Goal: Task Accomplishment & Management: Use online tool/utility

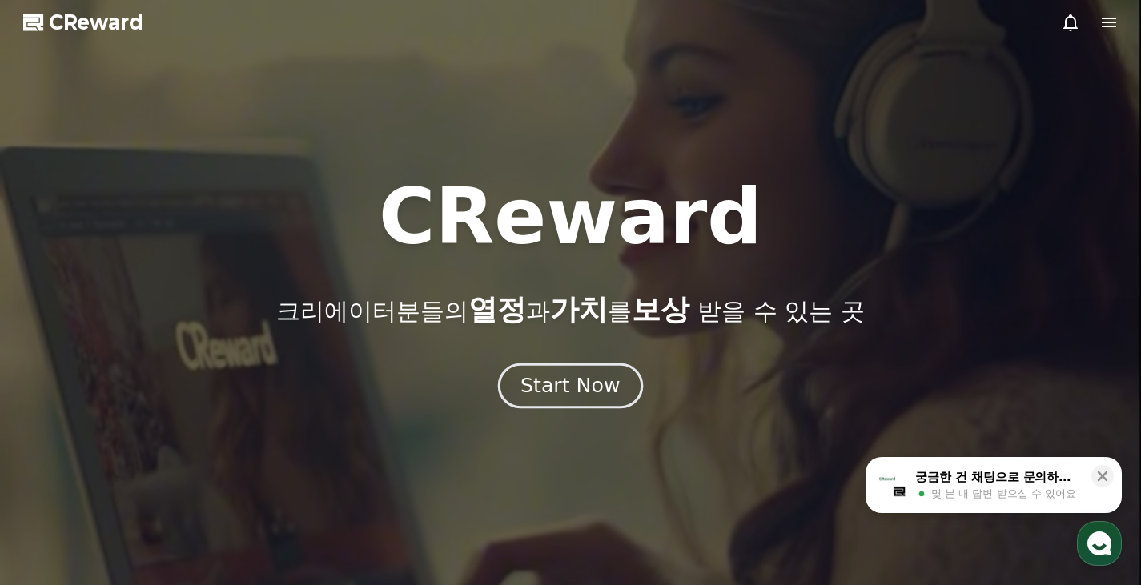
click at [594, 380] on div "Start Now" at bounding box center [569, 385] width 99 height 27
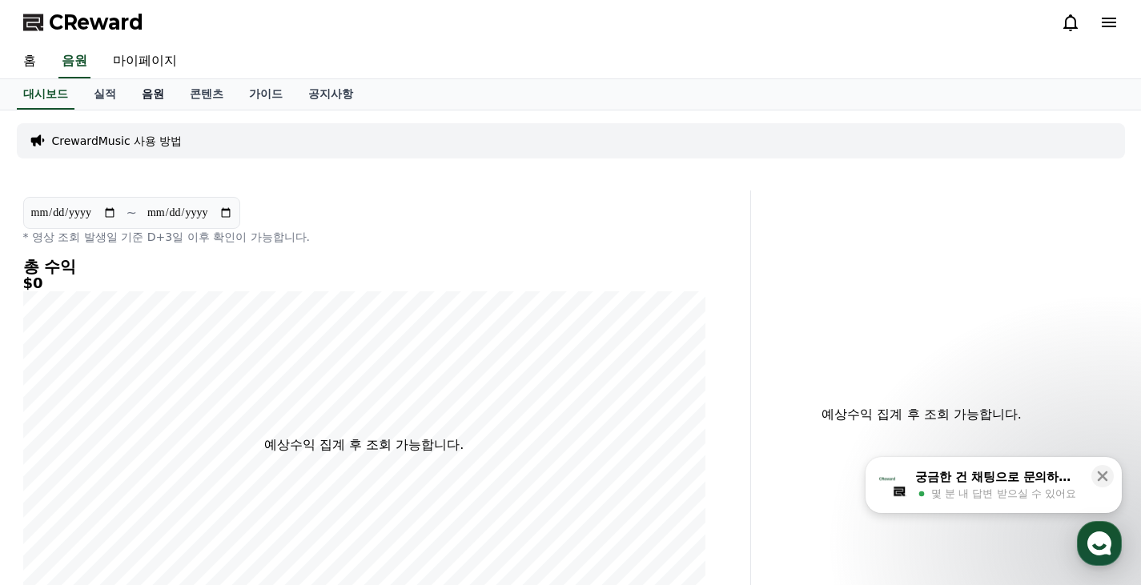
click at [157, 87] on link "음원" at bounding box center [153, 94] width 48 height 30
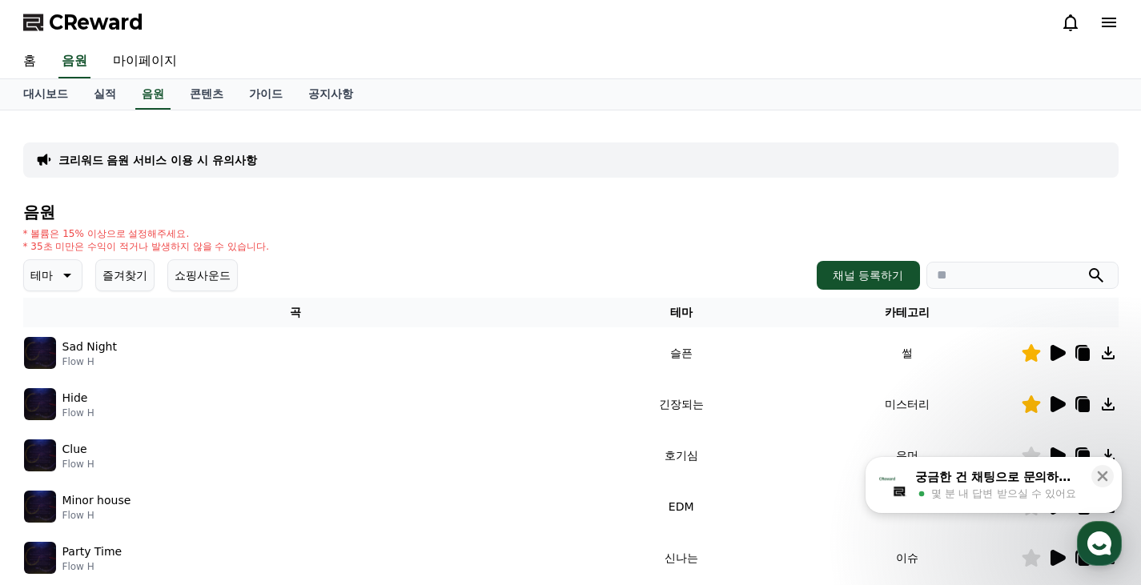
click at [126, 283] on button "즐겨찾기" at bounding box center [124, 275] width 59 height 32
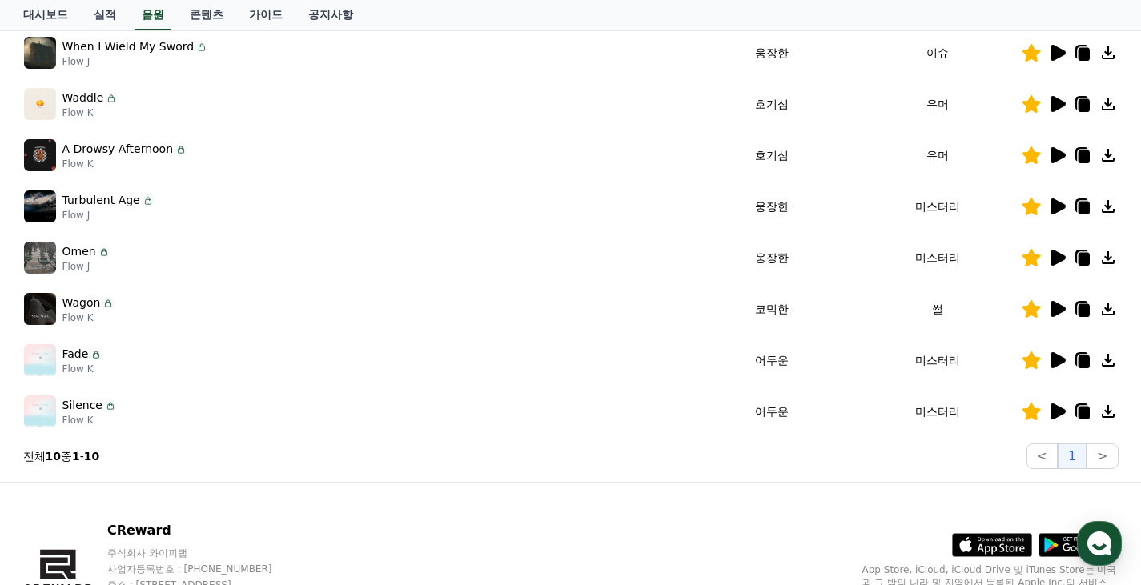
scroll to position [480, 0]
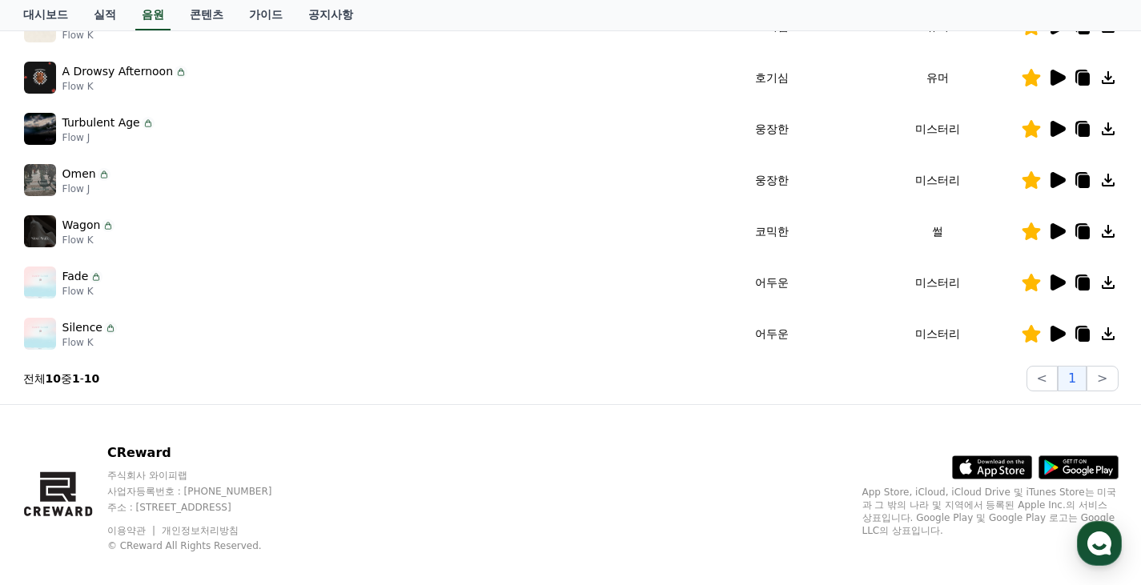
click at [1050, 336] on icon at bounding box center [1057, 334] width 15 height 16
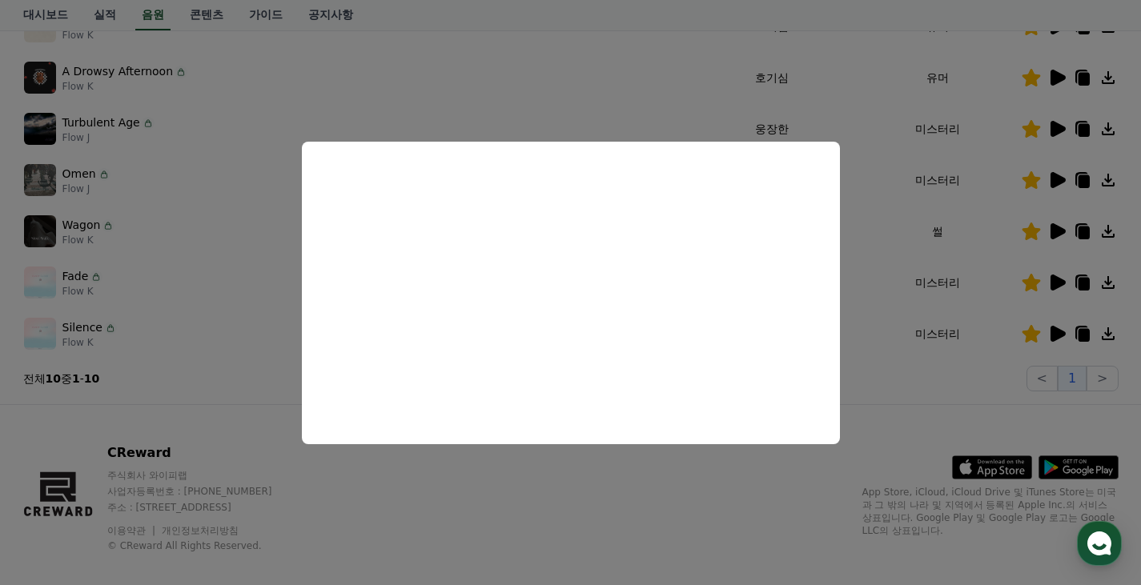
click at [988, 315] on button "close modal" at bounding box center [570, 292] width 1141 height 585
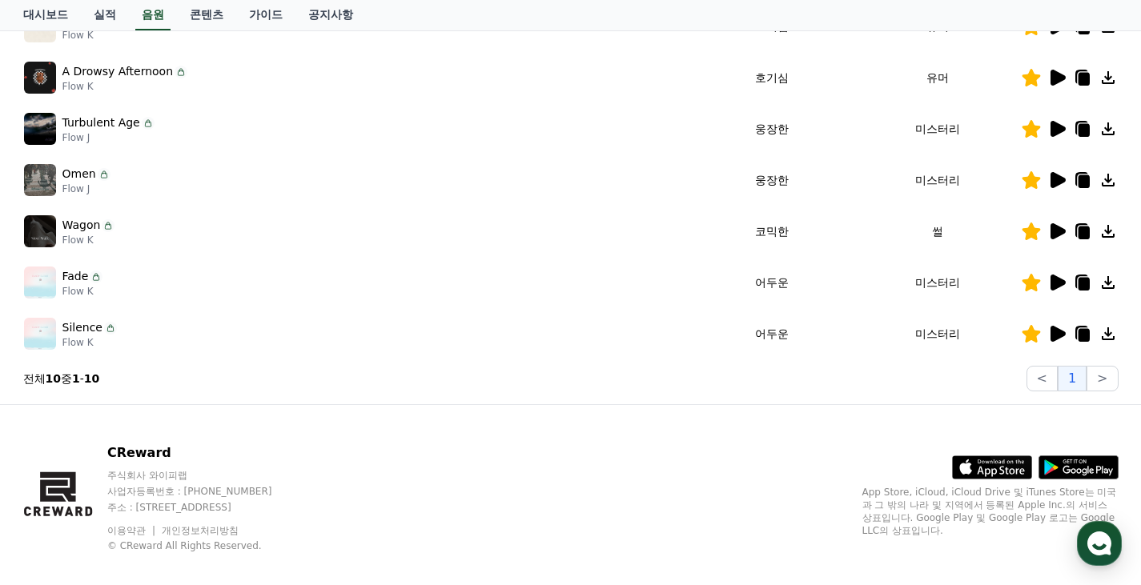
click at [1053, 279] on icon at bounding box center [1057, 283] width 15 height 16
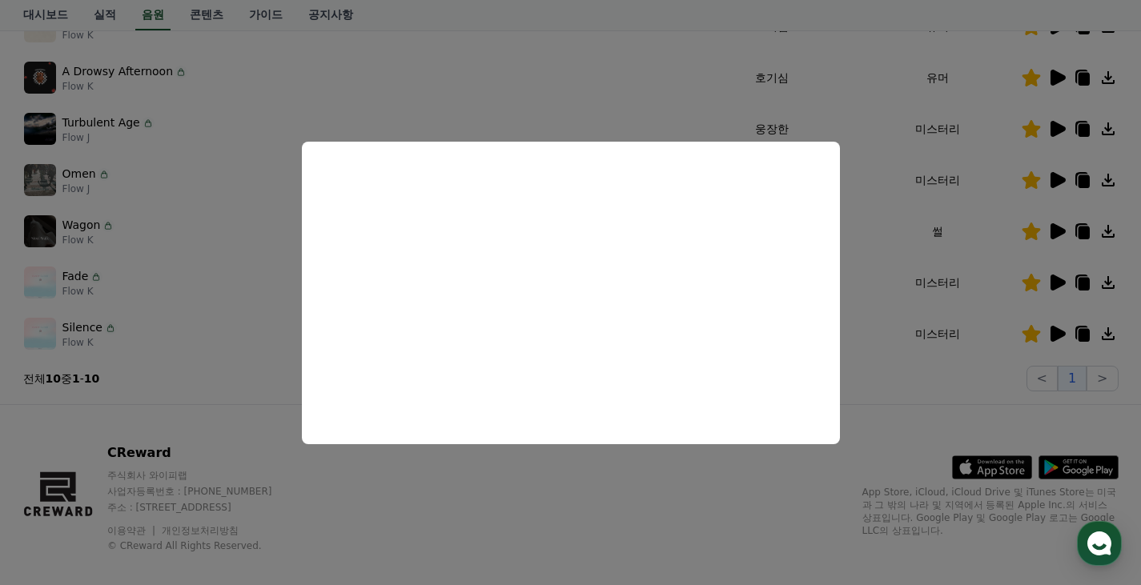
click at [942, 387] on button "close modal" at bounding box center [570, 292] width 1141 height 585
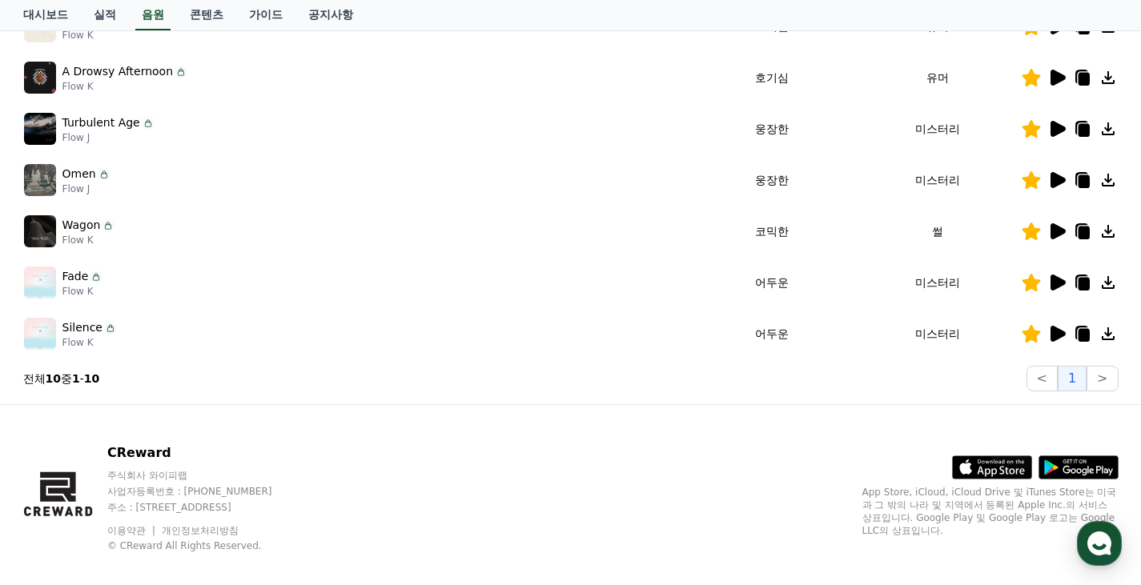
click at [1052, 229] on icon at bounding box center [1057, 231] width 15 height 16
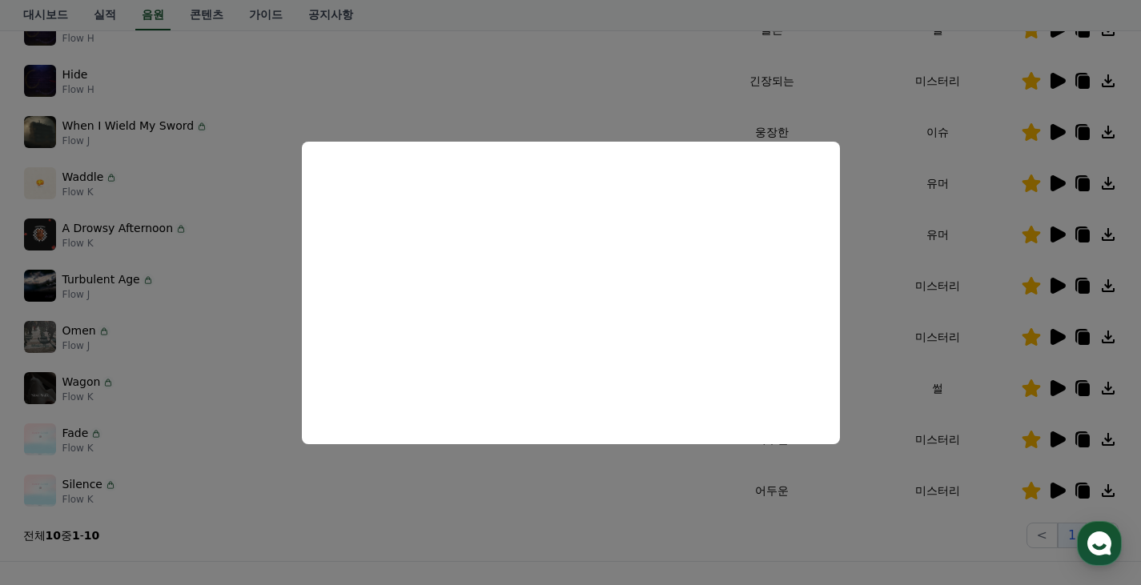
scroll to position [320, 0]
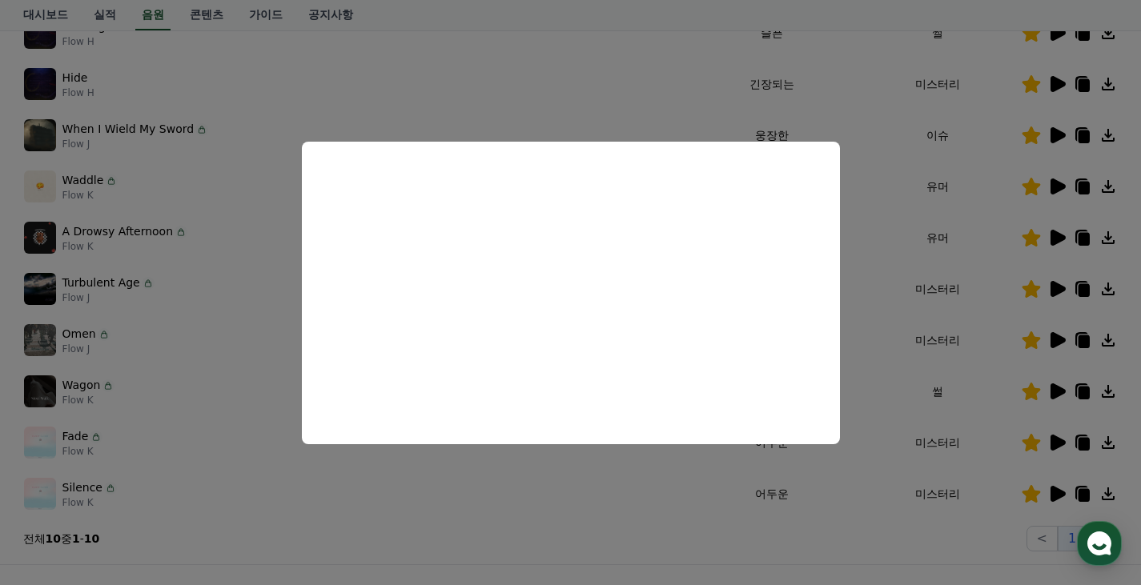
click at [1003, 341] on button "close modal" at bounding box center [570, 292] width 1141 height 585
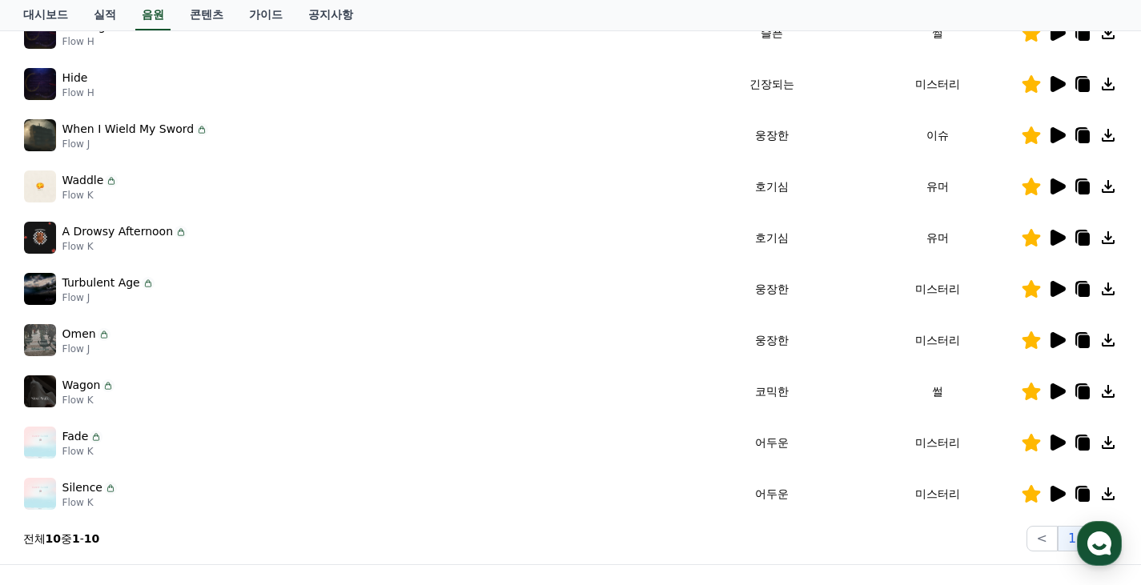
click at [1058, 337] on icon at bounding box center [1057, 340] width 15 height 16
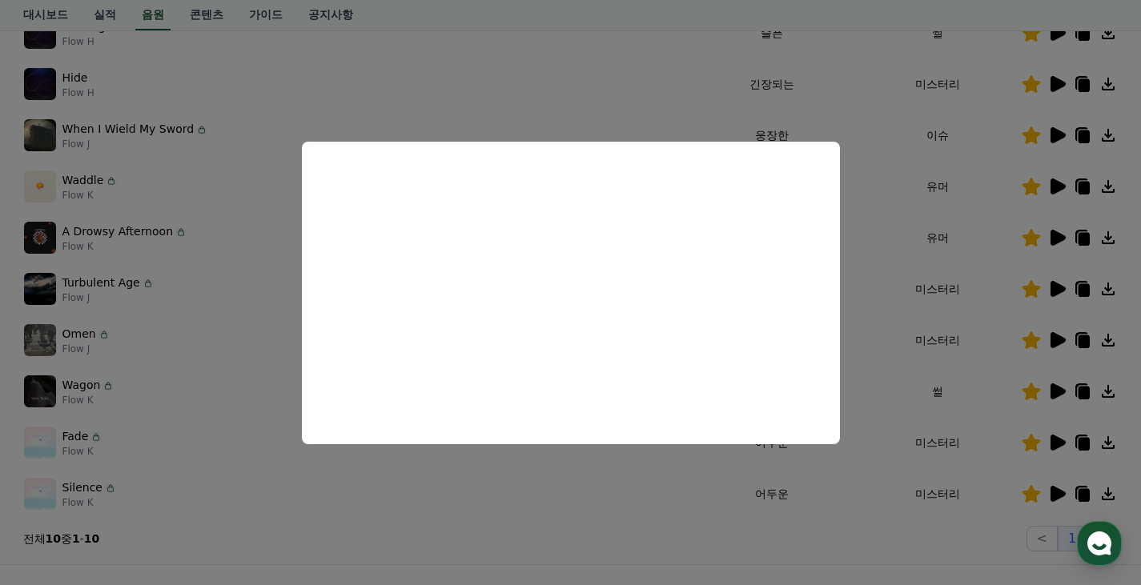
click at [1016, 314] on button "close modal" at bounding box center [570, 292] width 1141 height 585
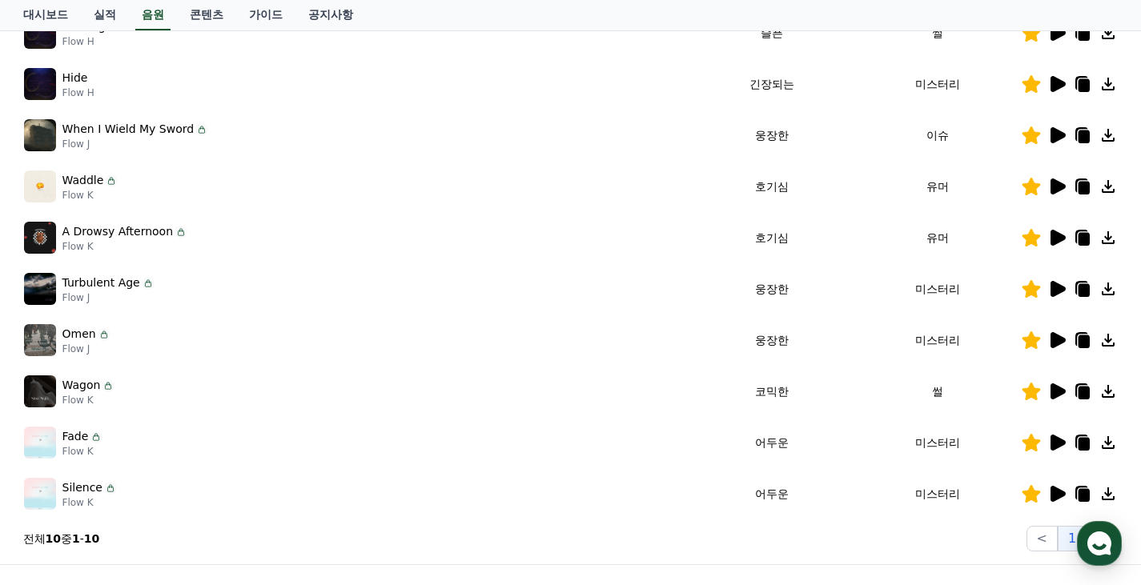
click at [1056, 289] on icon at bounding box center [1057, 289] width 15 height 16
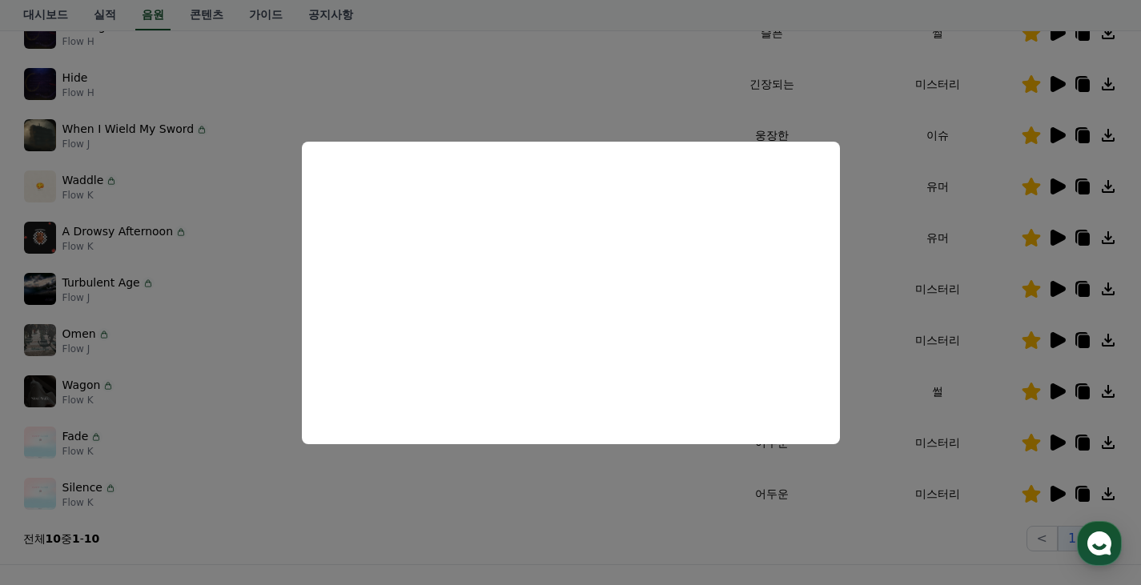
click at [1024, 262] on button "close modal" at bounding box center [570, 292] width 1141 height 585
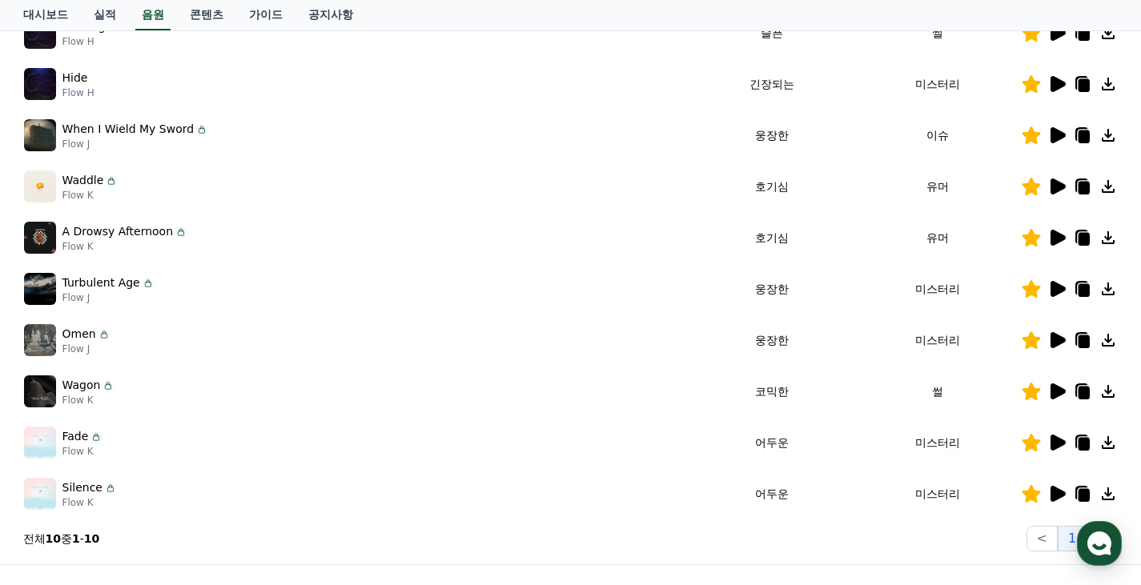
click at [1053, 240] on icon at bounding box center [1057, 238] width 15 height 16
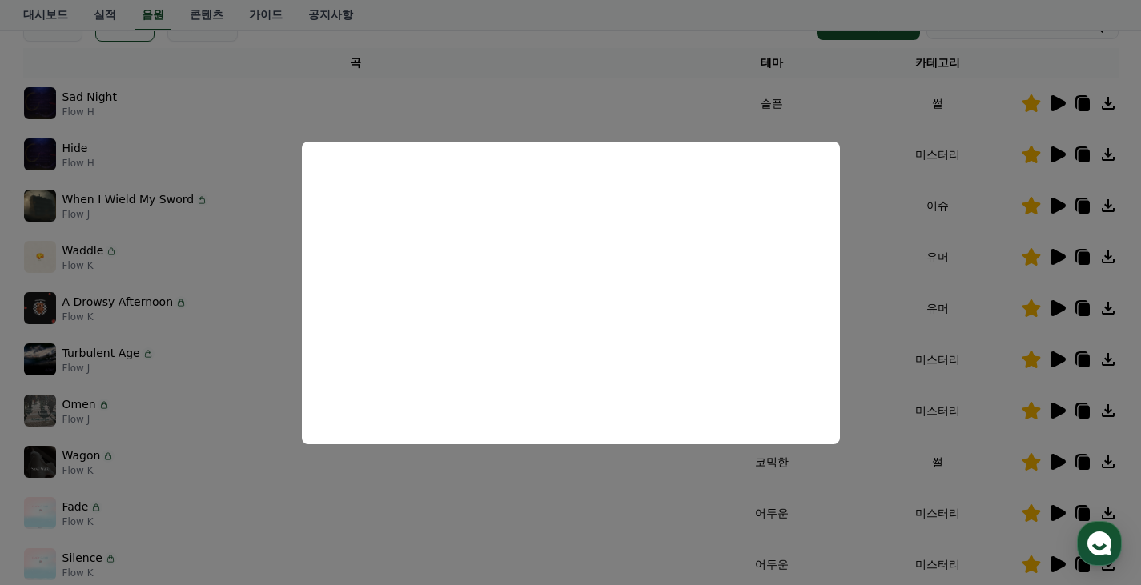
scroll to position [240, 0]
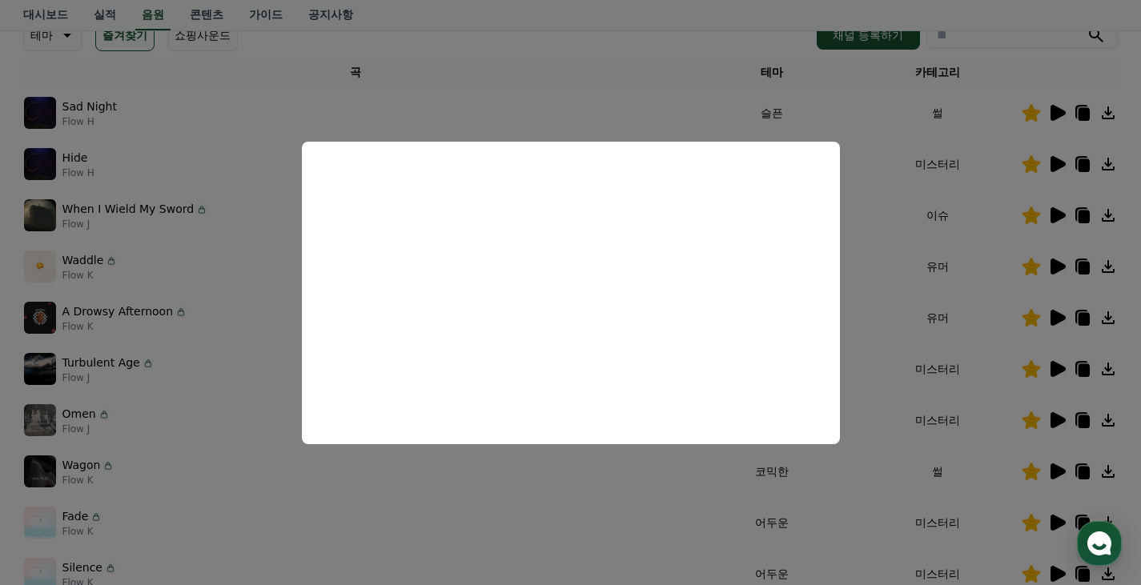
click at [929, 321] on button "close modal" at bounding box center [570, 292] width 1141 height 585
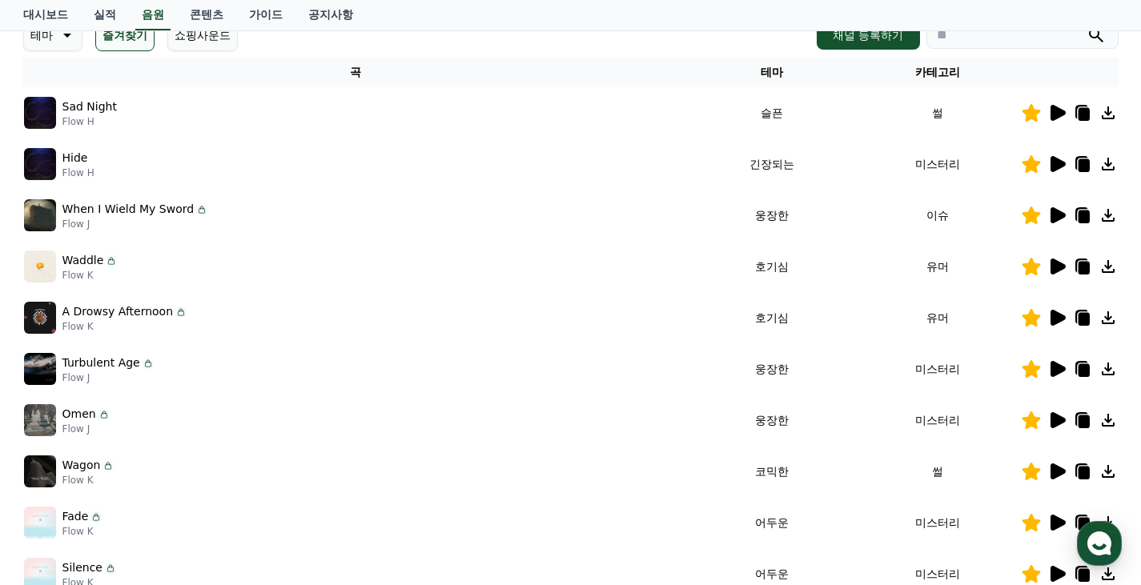
click at [1050, 261] on icon at bounding box center [1057, 267] width 15 height 16
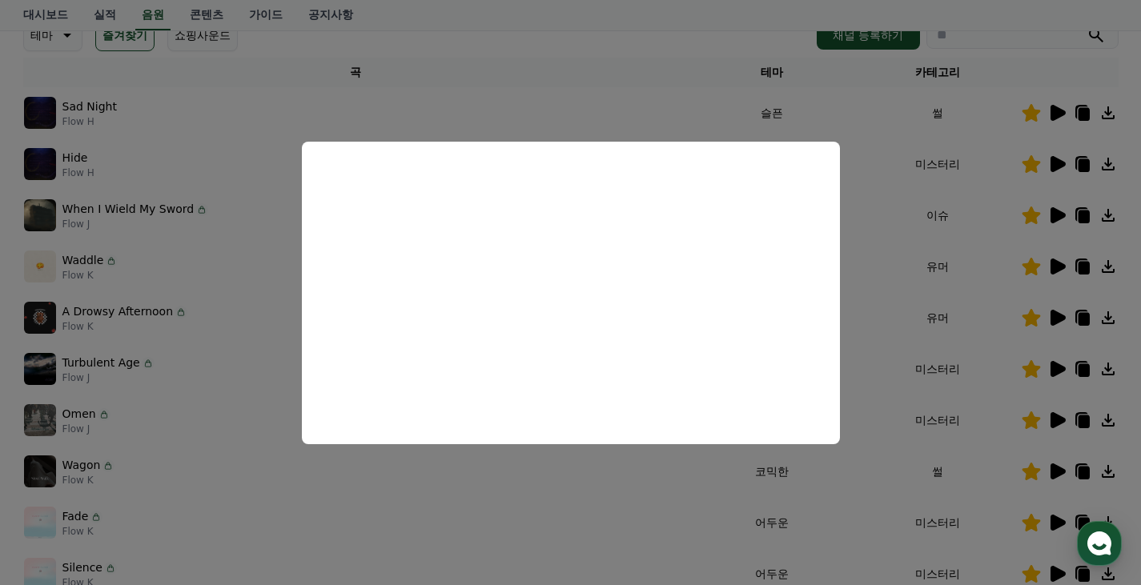
click at [978, 247] on button "close modal" at bounding box center [570, 292] width 1141 height 585
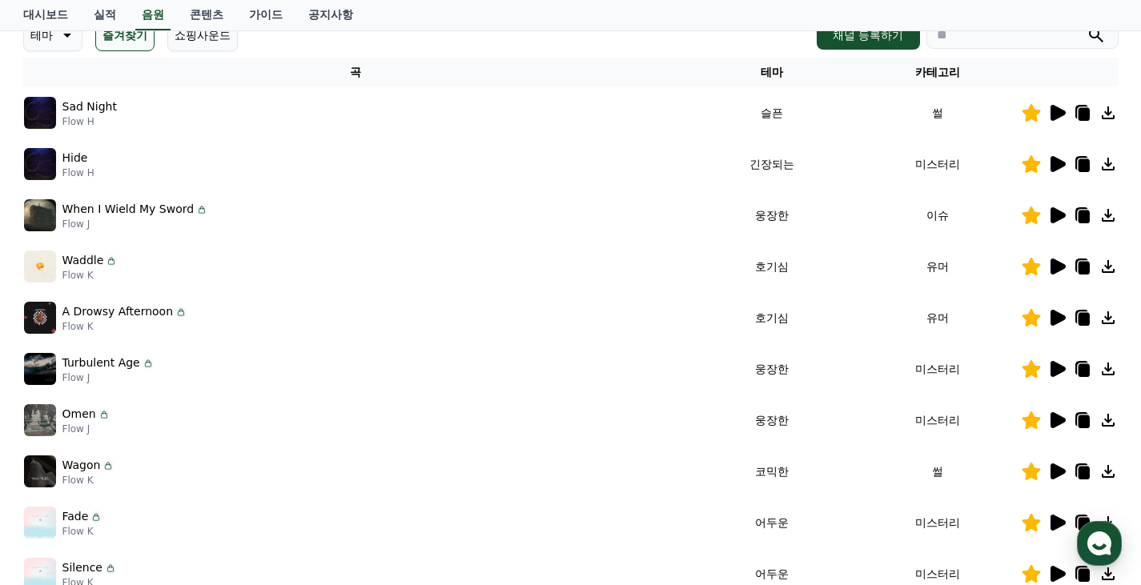
click at [1049, 207] on icon at bounding box center [1056, 215] width 19 height 19
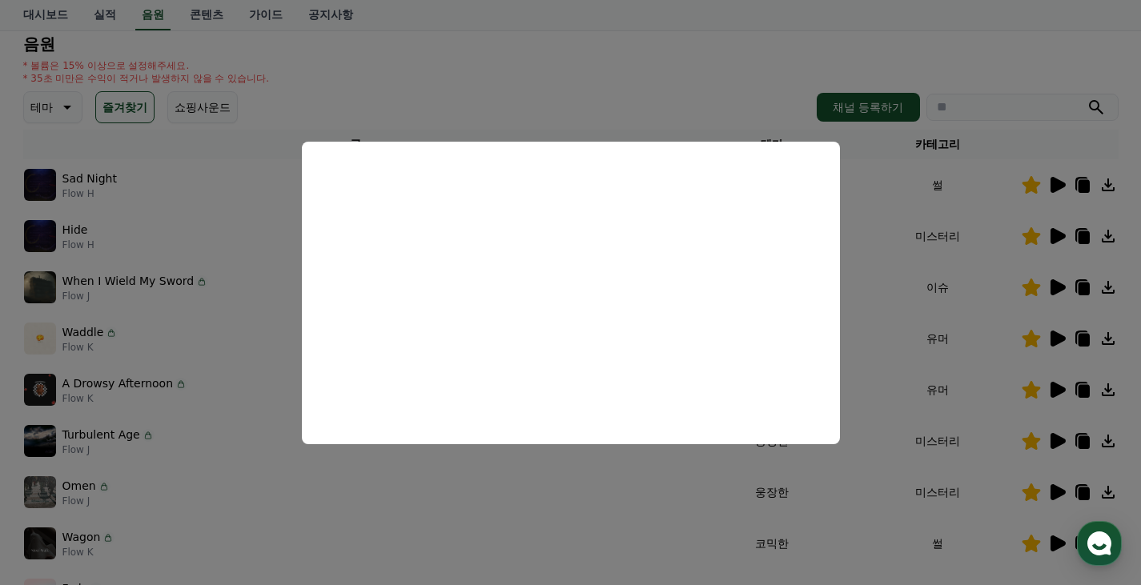
scroll to position [160, 0]
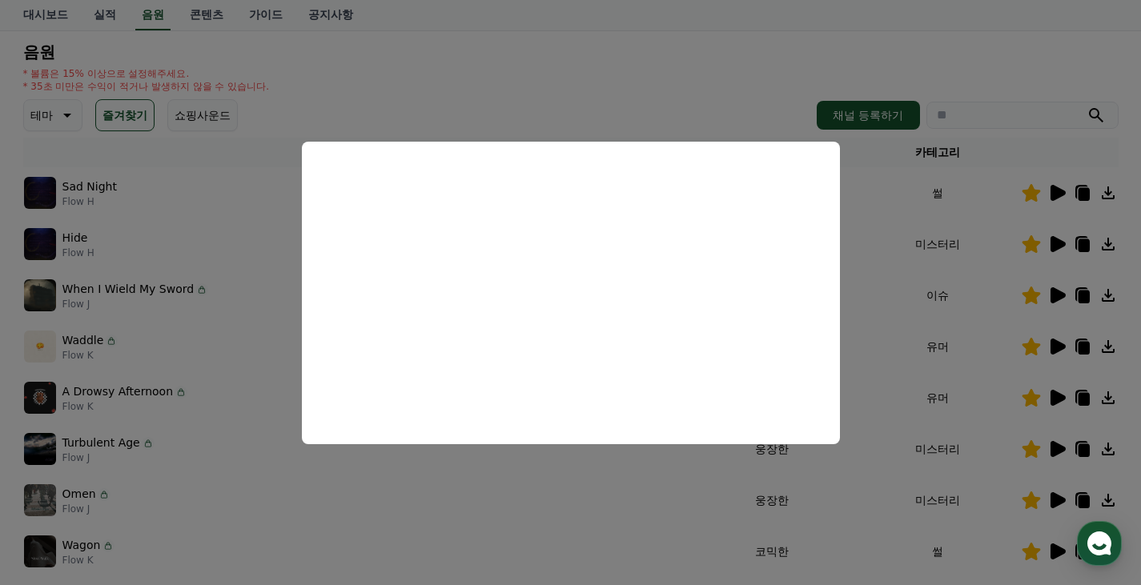
click at [952, 289] on button "close modal" at bounding box center [570, 292] width 1141 height 585
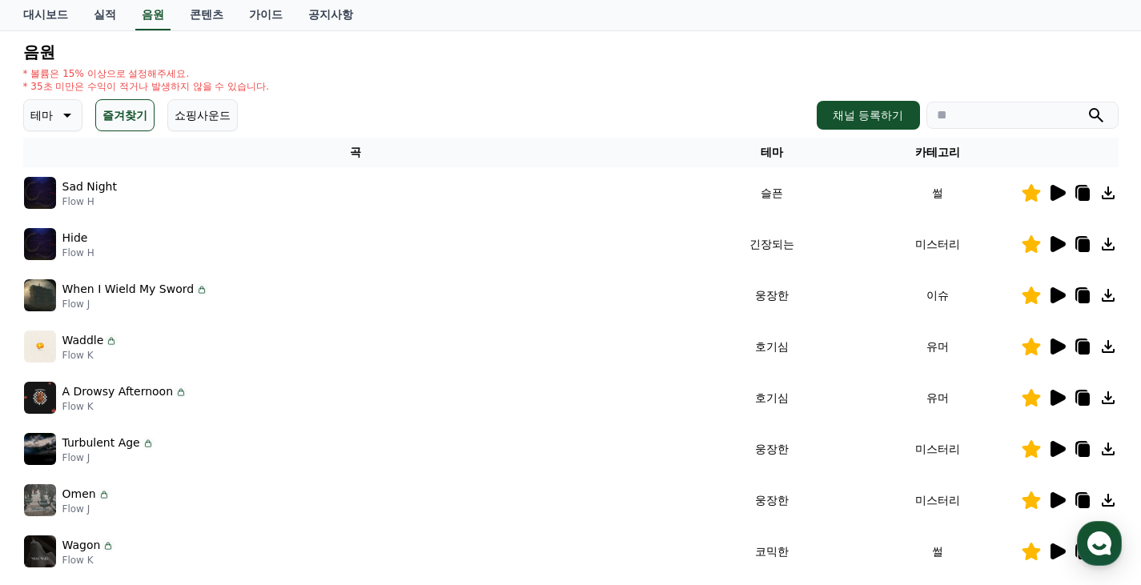
click at [1054, 243] on icon at bounding box center [1057, 244] width 15 height 16
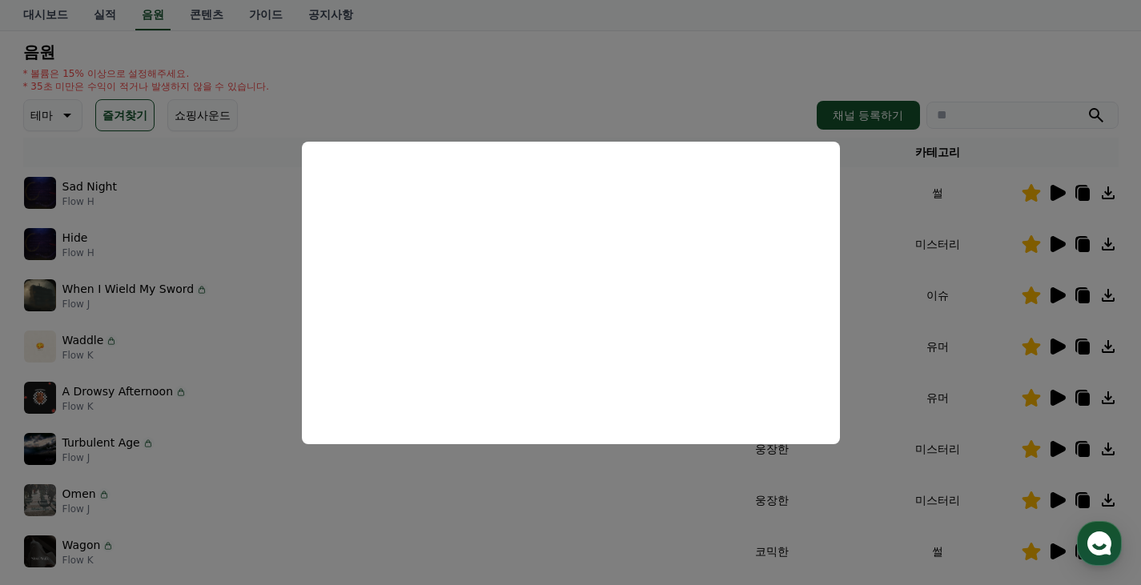
click at [1019, 211] on button "close modal" at bounding box center [570, 292] width 1141 height 585
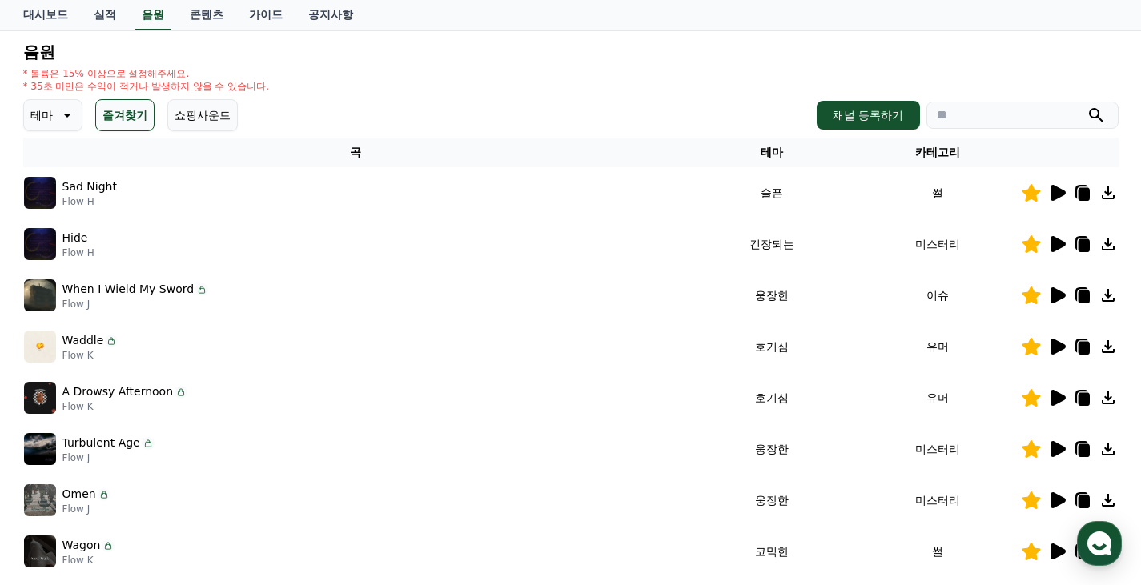
click at [1047, 192] on icon at bounding box center [1056, 192] width 19 height 19
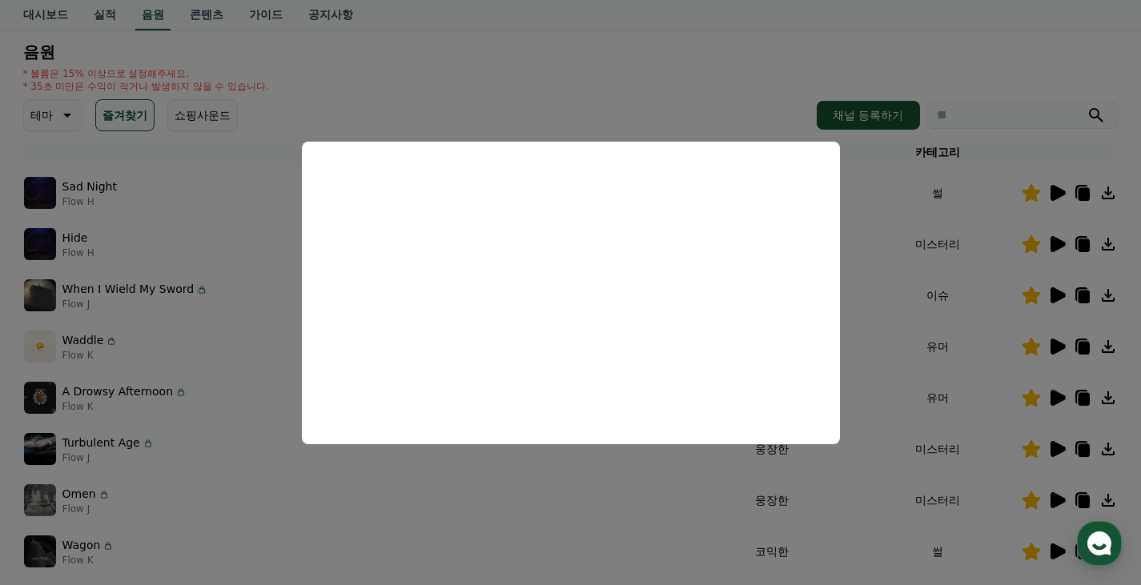
click at [1031, 236] on button "close modal" at bounding box center [570, 292] width 1141 height 585
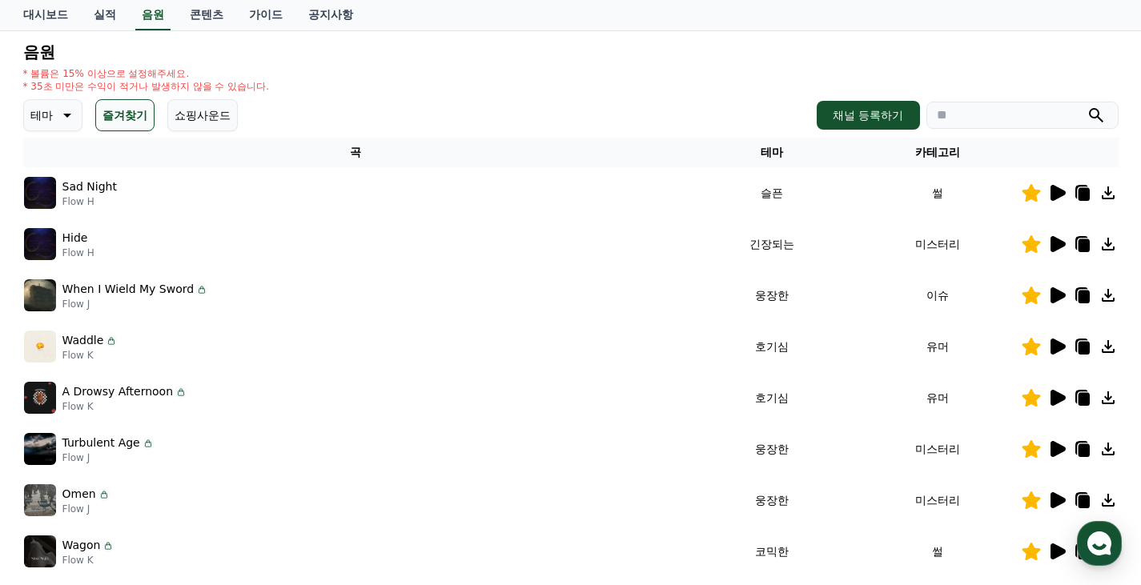
click at [1078, 194] on icon at bounding box center [1082, 194] width 11 height 13
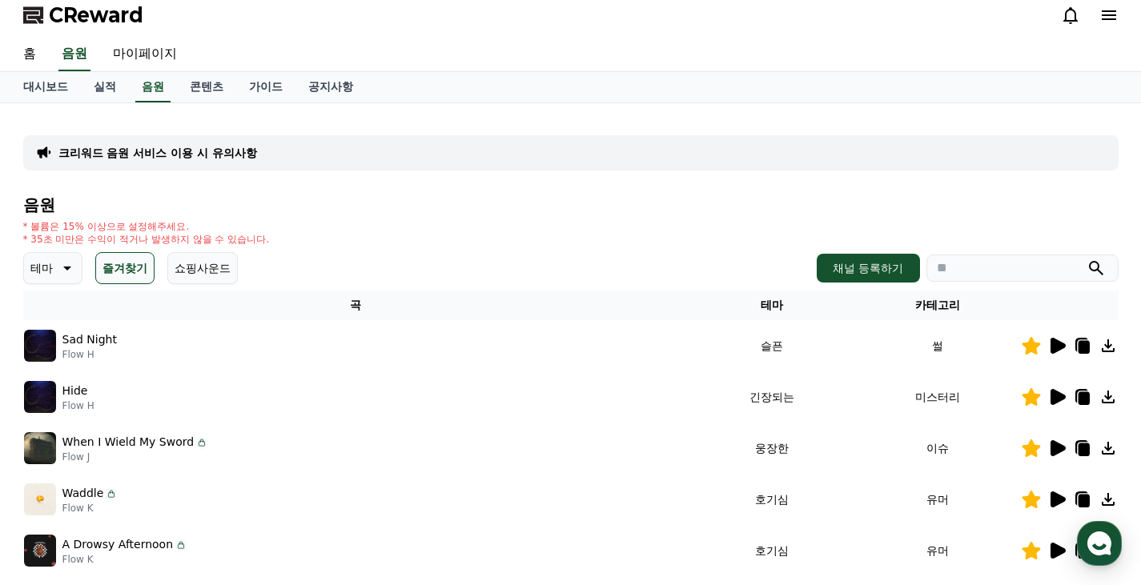
scroll to position [0, 0]
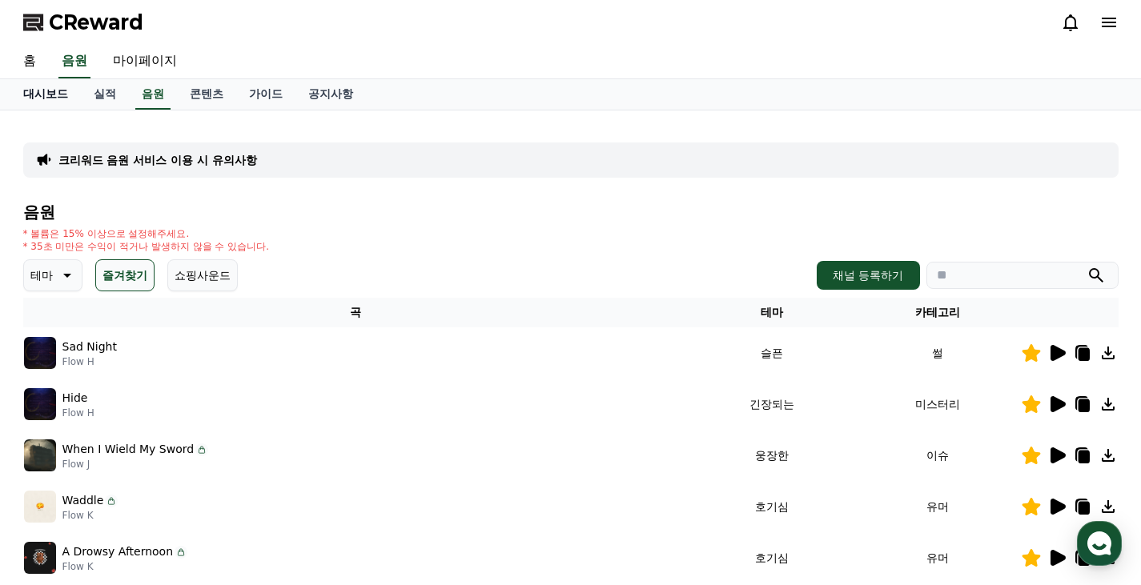
click at [53, 94] on link "대시보드" at bounding box center [45, 94] width 70 height 30
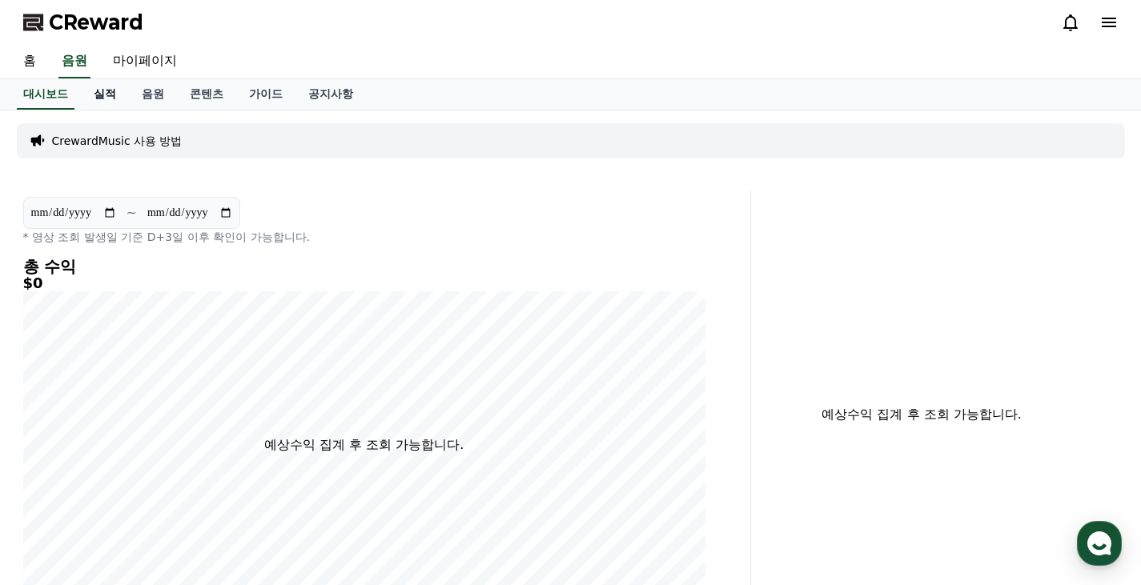
click at [102, 98] on link "실적" at bounding box center [105, 94] width 48 height 30
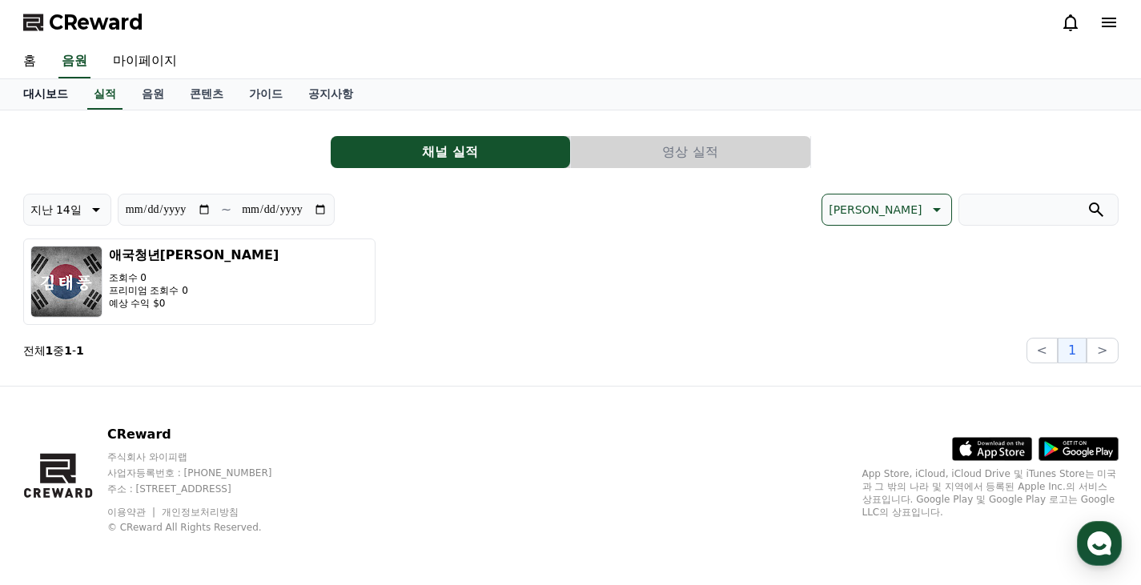
click at [57, 99] on link "대시보드" at bounding box center [45, 94] width 70 height 30
